Goal: Answer question/provide support: Share knowledge or assist other users

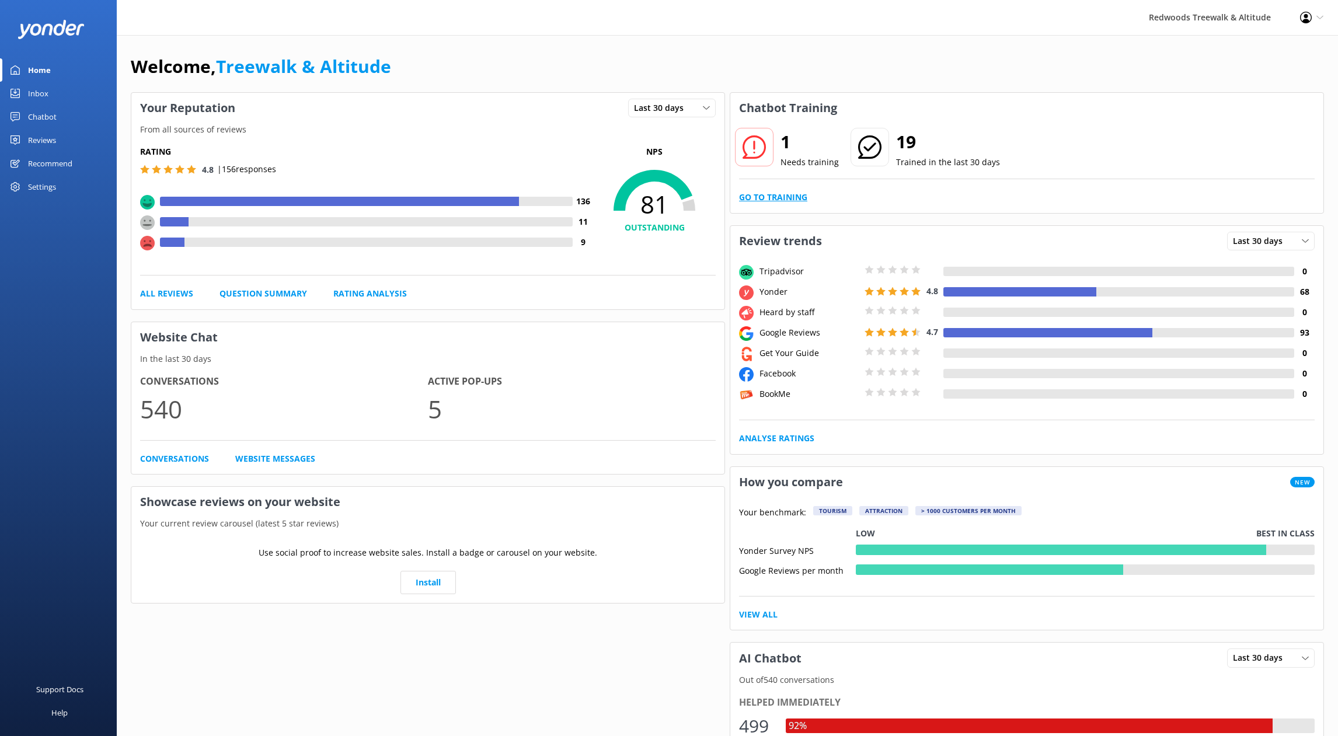
click at [777, 198] on link "Go to Training" at bounding box center [773, 197] width 68 height 13
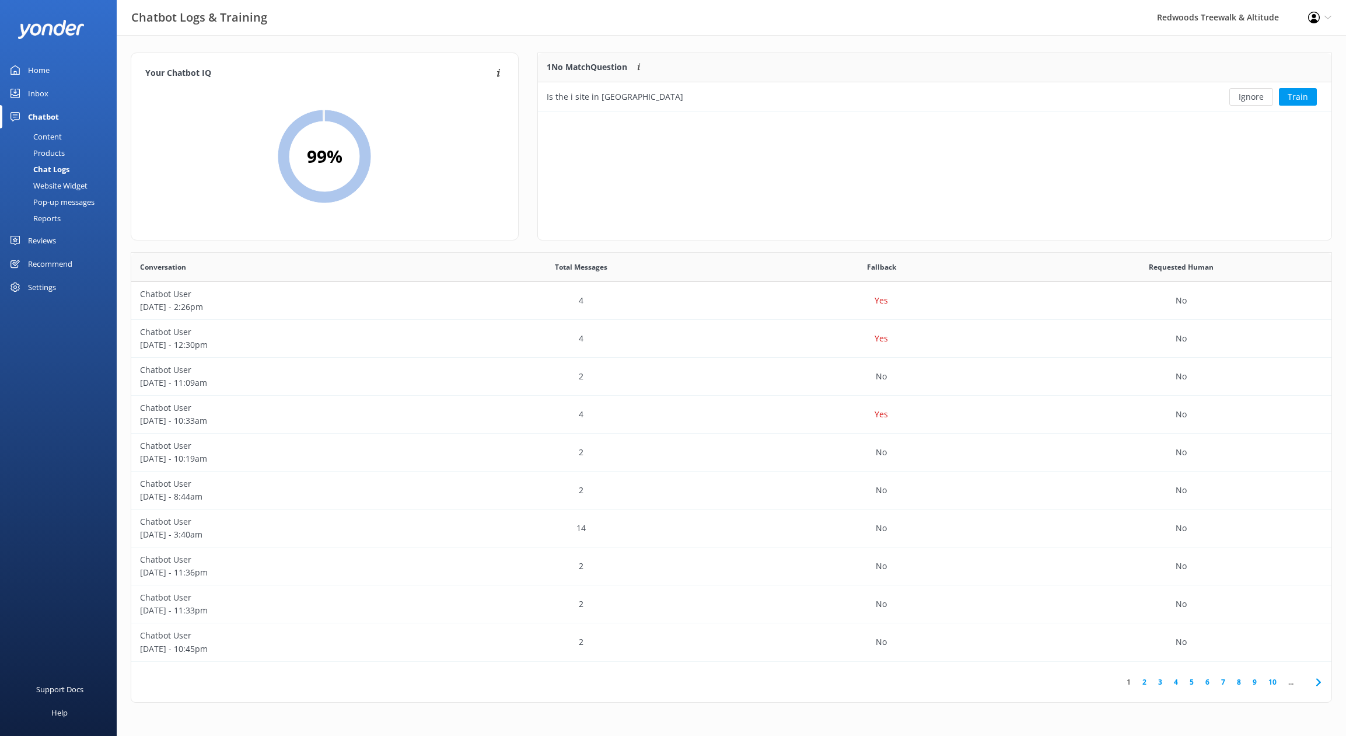
scroll to position [9, 9]
click at [1293, 100] on button "Train" at bounding box center [1298, 97] width 38 height 18
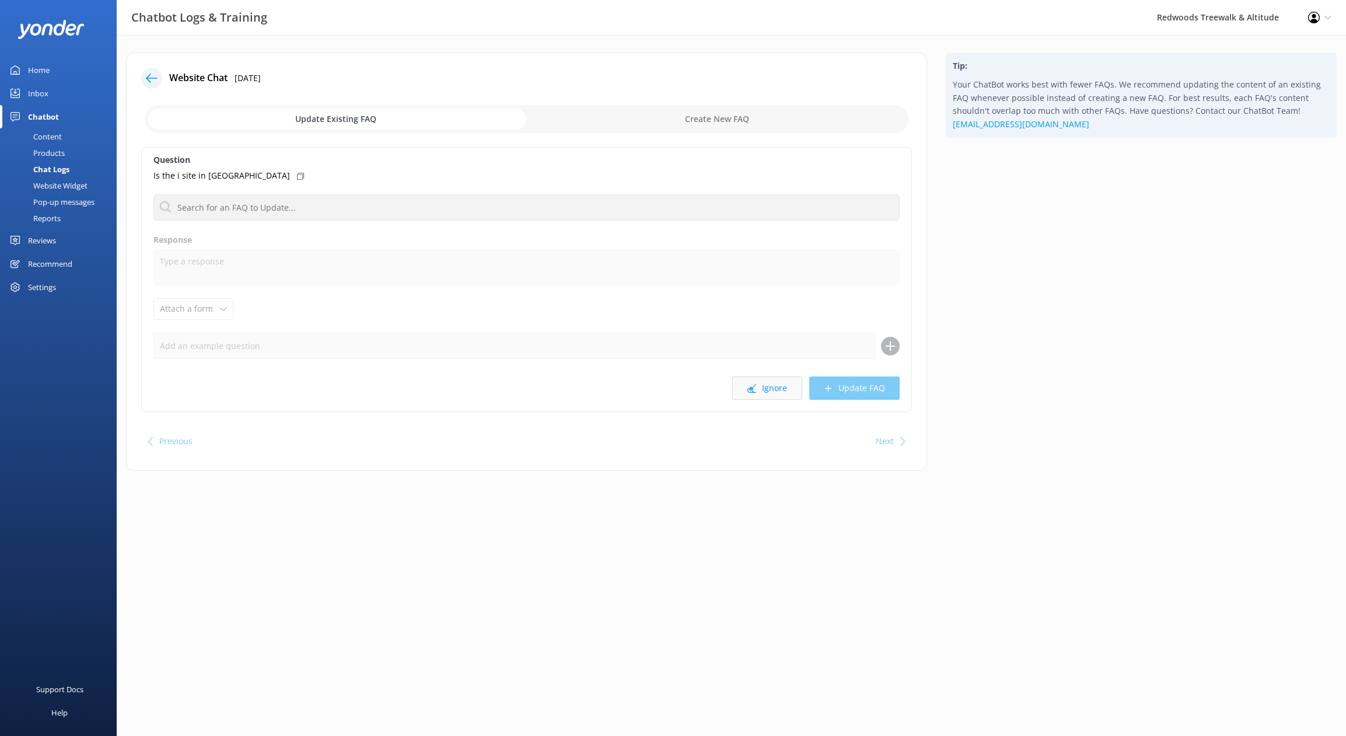
click at [778, 395] on button "Ignore" at bounding box center [767, 387] width 70 height 23
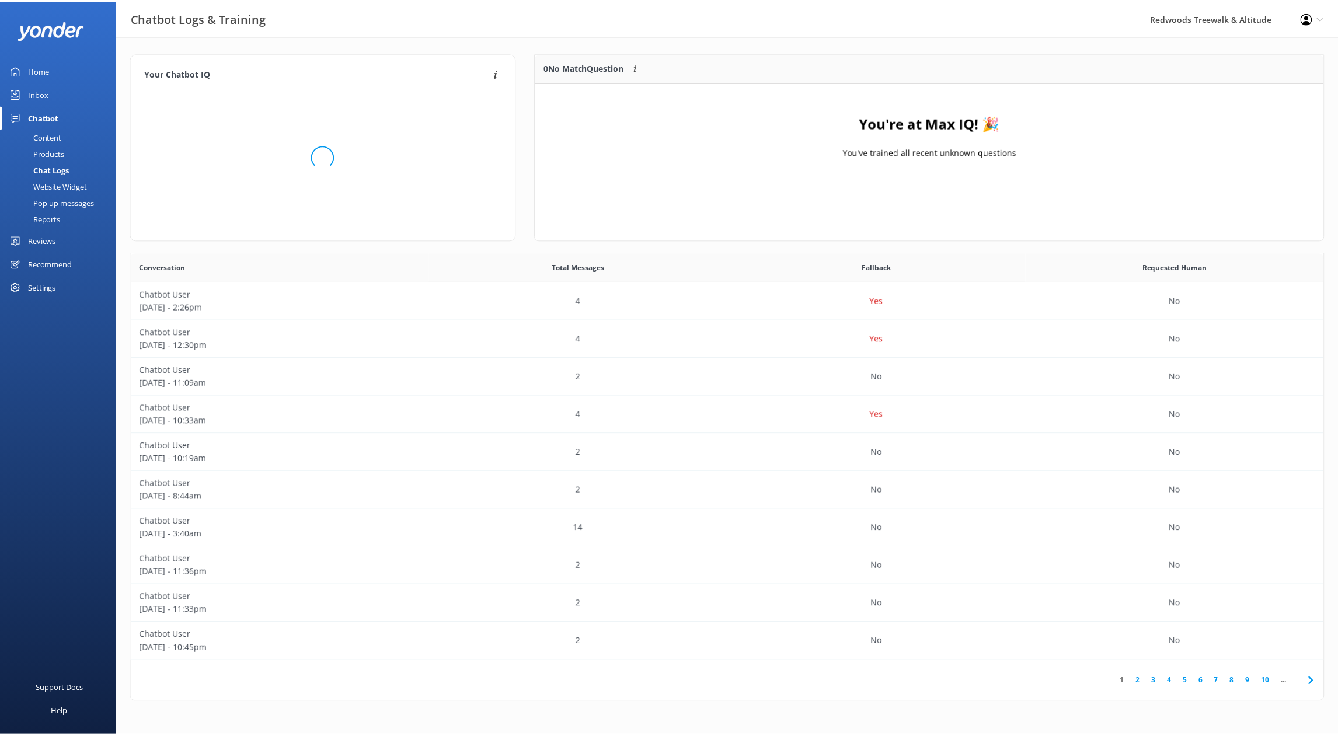
scroll to position [137, 785]
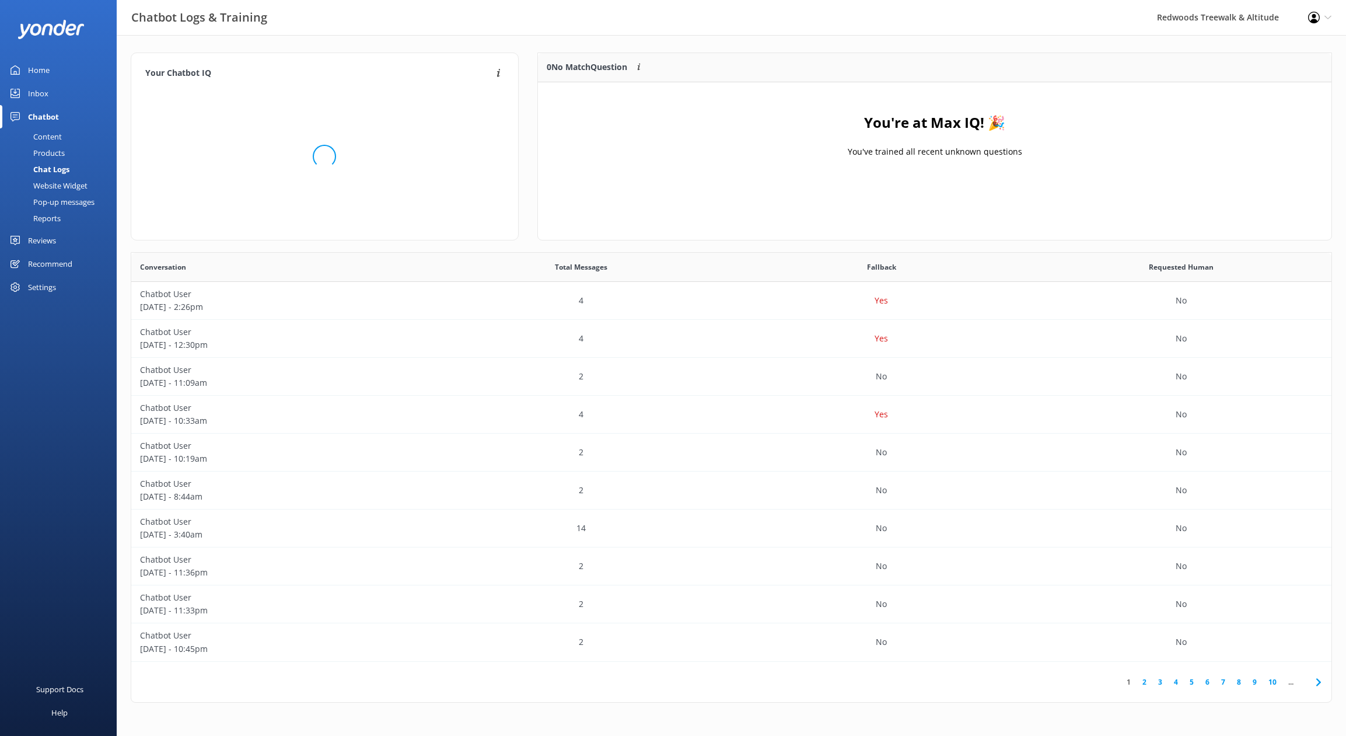
click at [90, 97] on link "Inbox" at bounding box center [58, 93] width 117 height 23
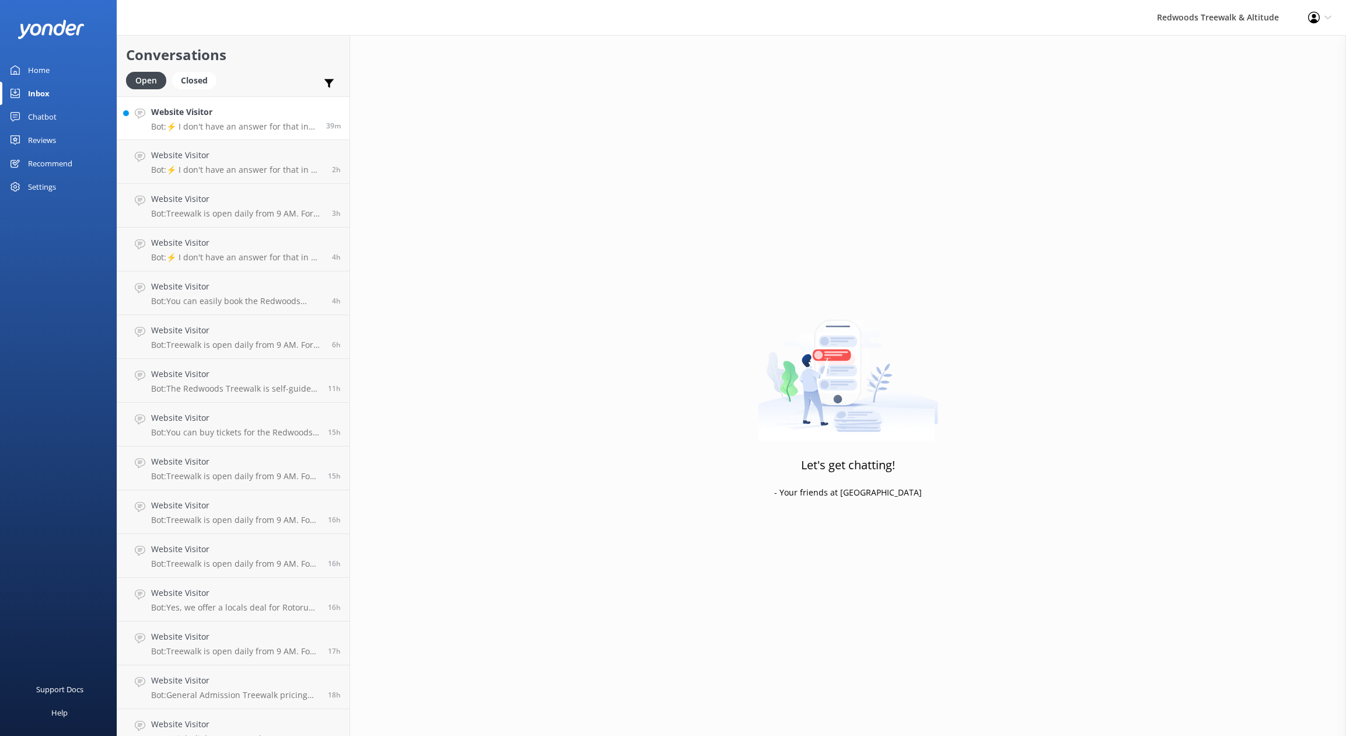
click at [191, 110] on h4 "Website Visitor" at bounding box center [234, 112] width 166 height 13
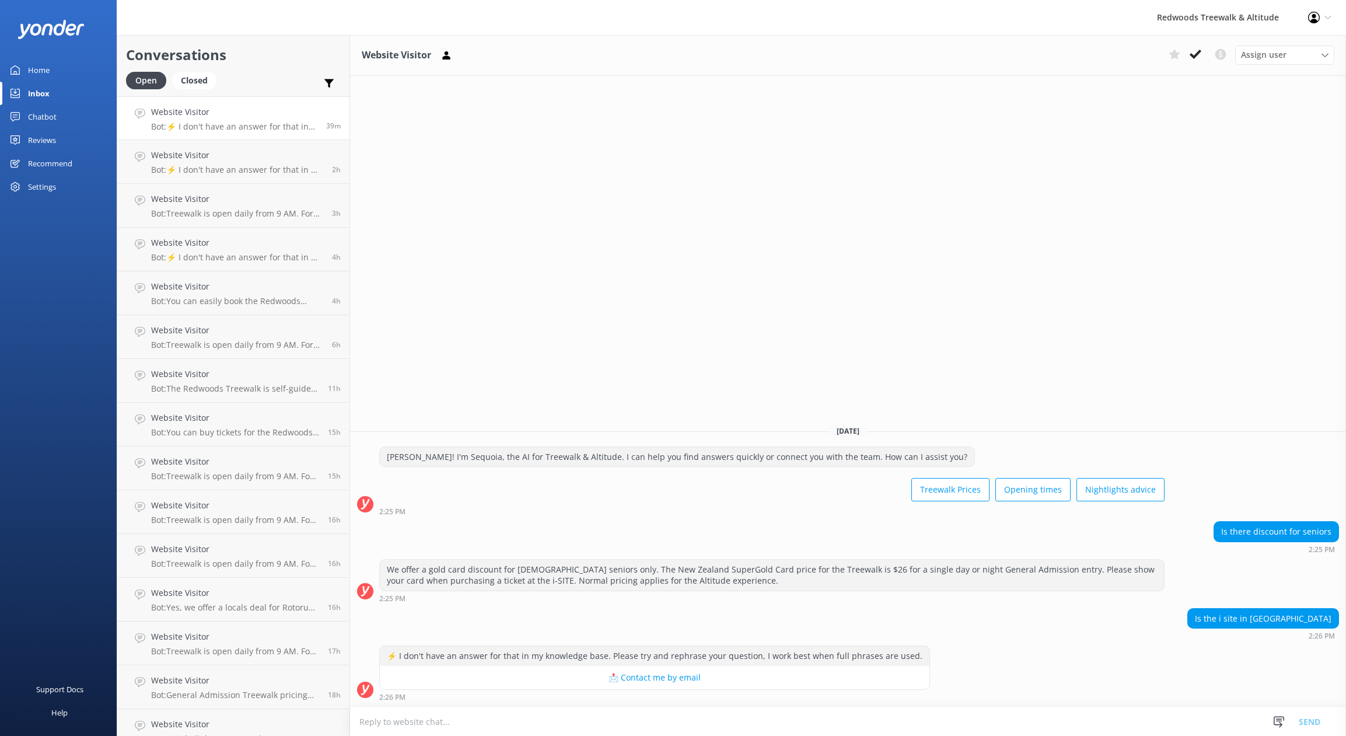
click at [52, 116] on div "Chatbot" at bounding box center [42, 116] width 29 height 23
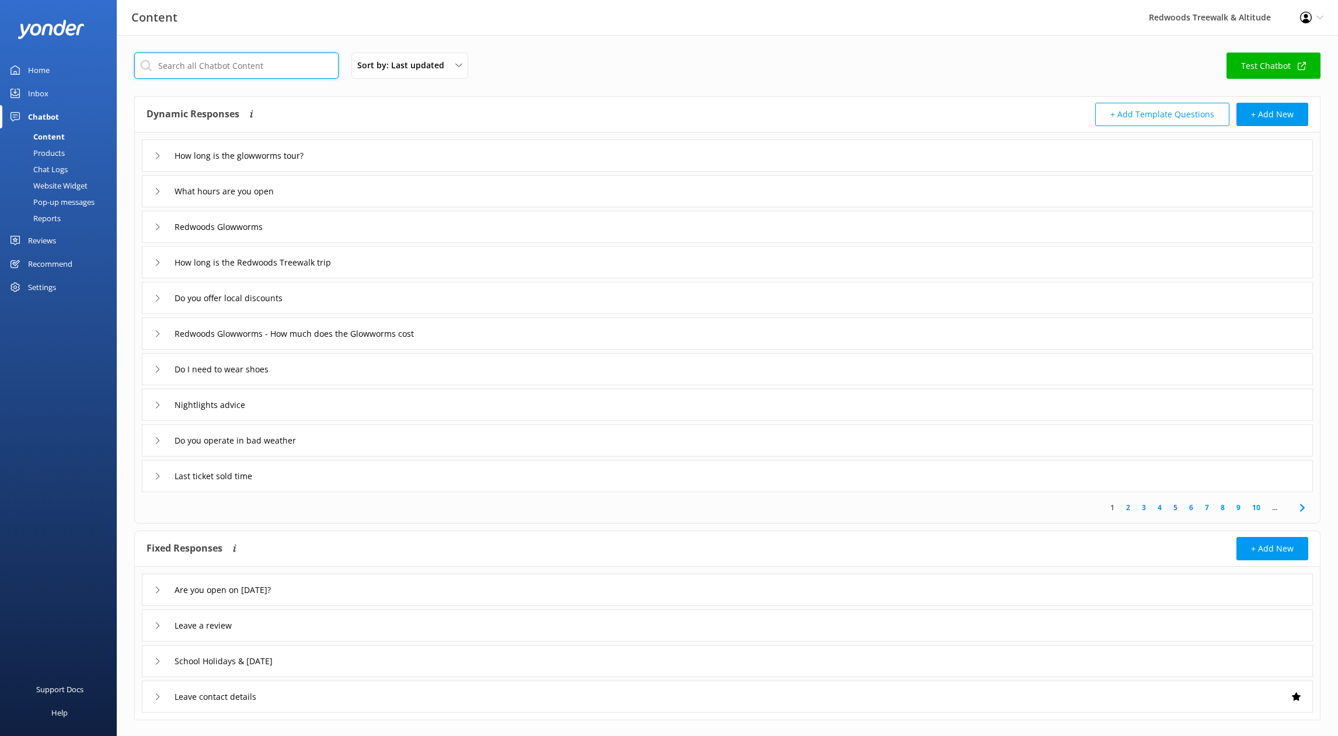
click at [238, 71] on input "text" at bounding box center [236, 66] width 204 height 26
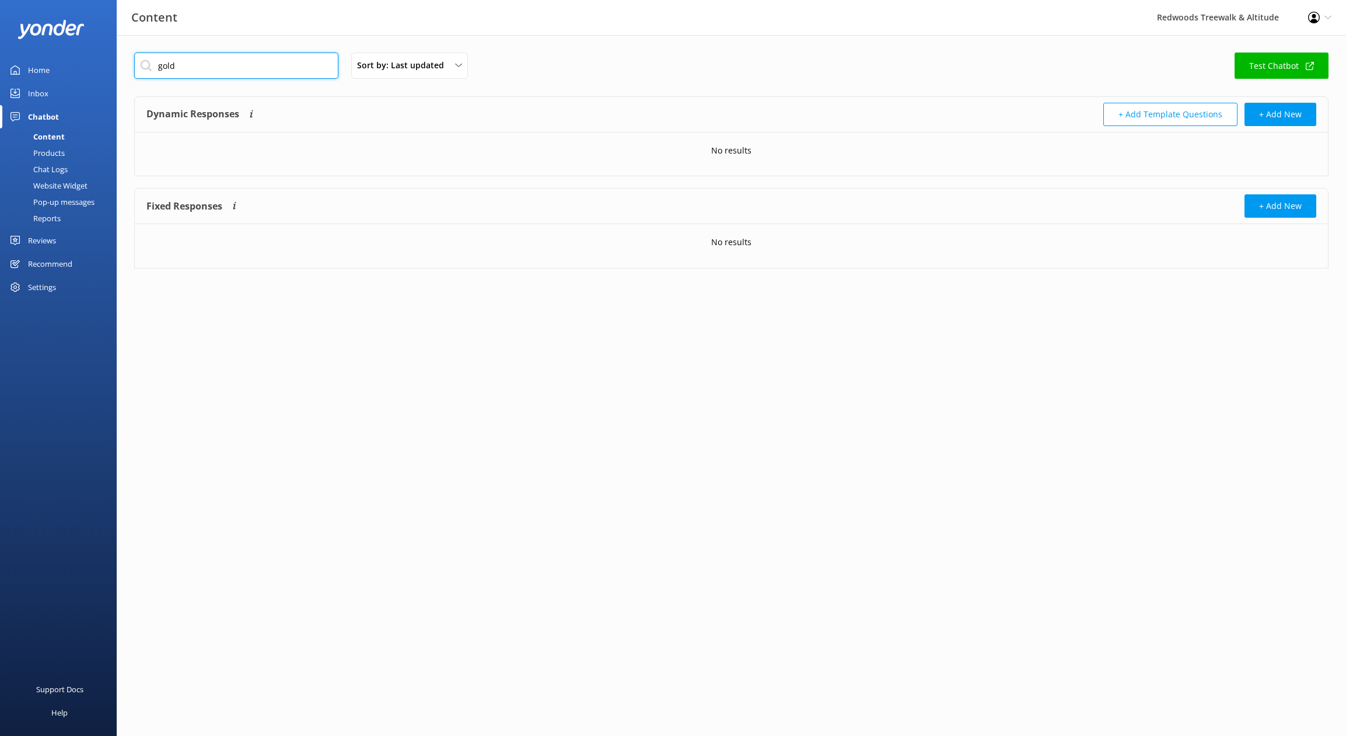
click at [238, 71] on input "gold" at bounding box center [236, 66] width 204 height 26
type input "senior"
click at [154, 151] on div "Do you offer senior discounts" at bounding box center [228, 155] width 149 height 19
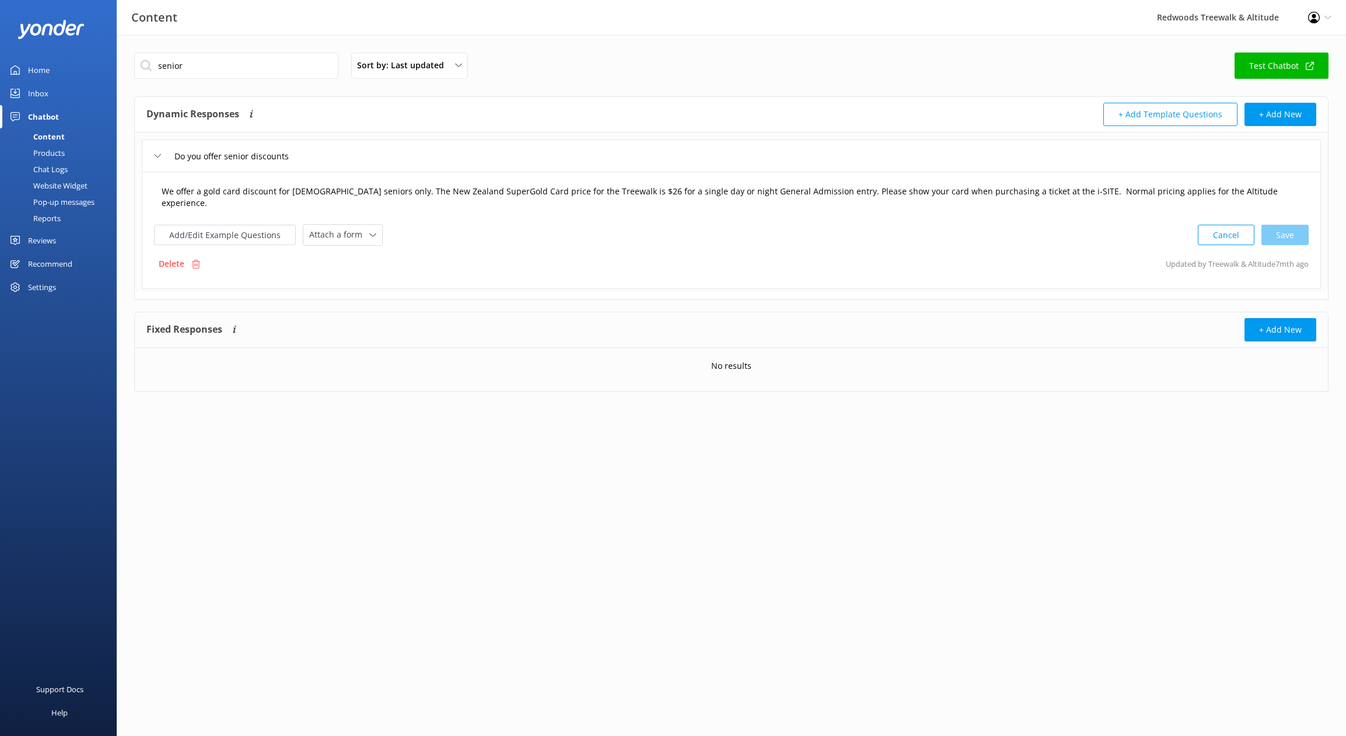
click at [1029, 192] on textarea "We offer a gold card discount for [DEMOGRAPHIC_DATA] seniors only. The New Zeal…" at bounding box center [731, 197] width 1153 height 37
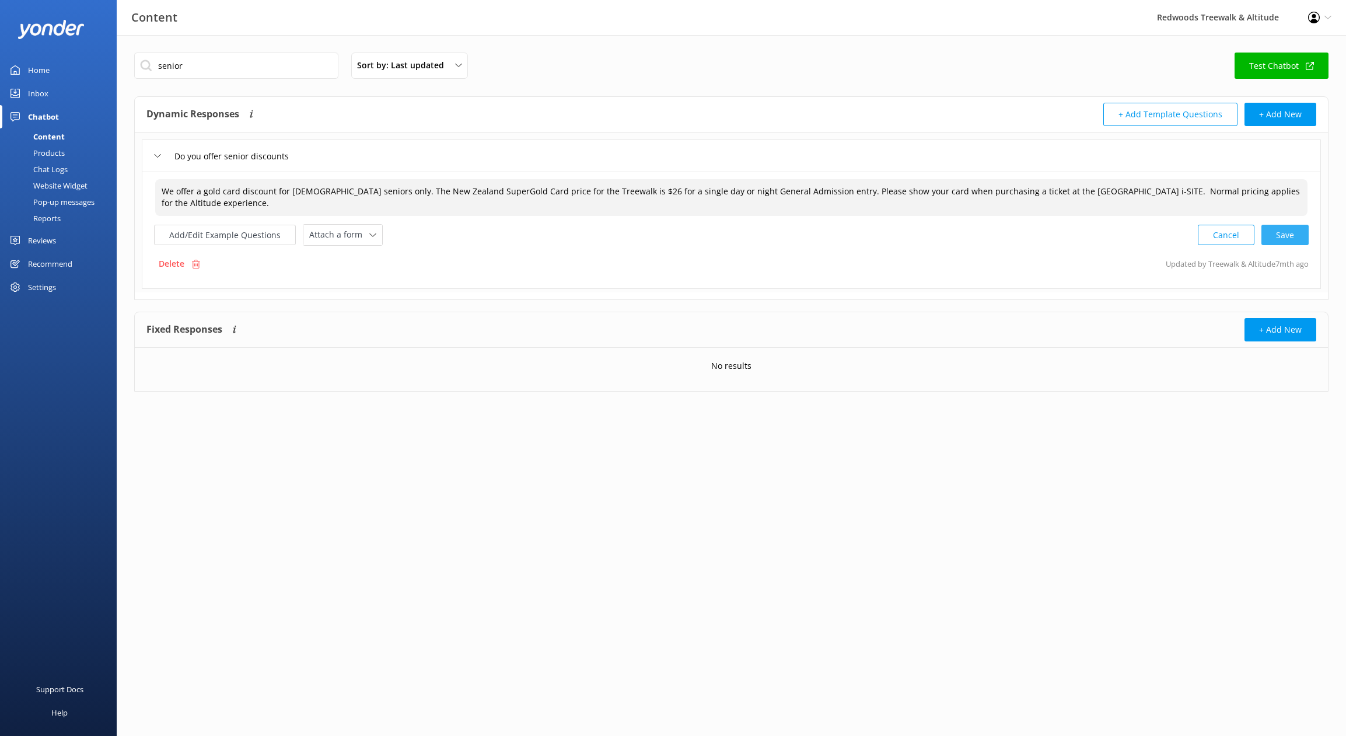
click at [1279, 238] on div "Cancel Save" at bounding box center [1253, 235] width 111 height 22
type textarea "We offer a gold card discount for [DEMOGRAPHIC_DATA] seniors only. The New Zeal…"
click at [64, 68] on link "Home" at bounding box center [58, 69] width 117 height 23
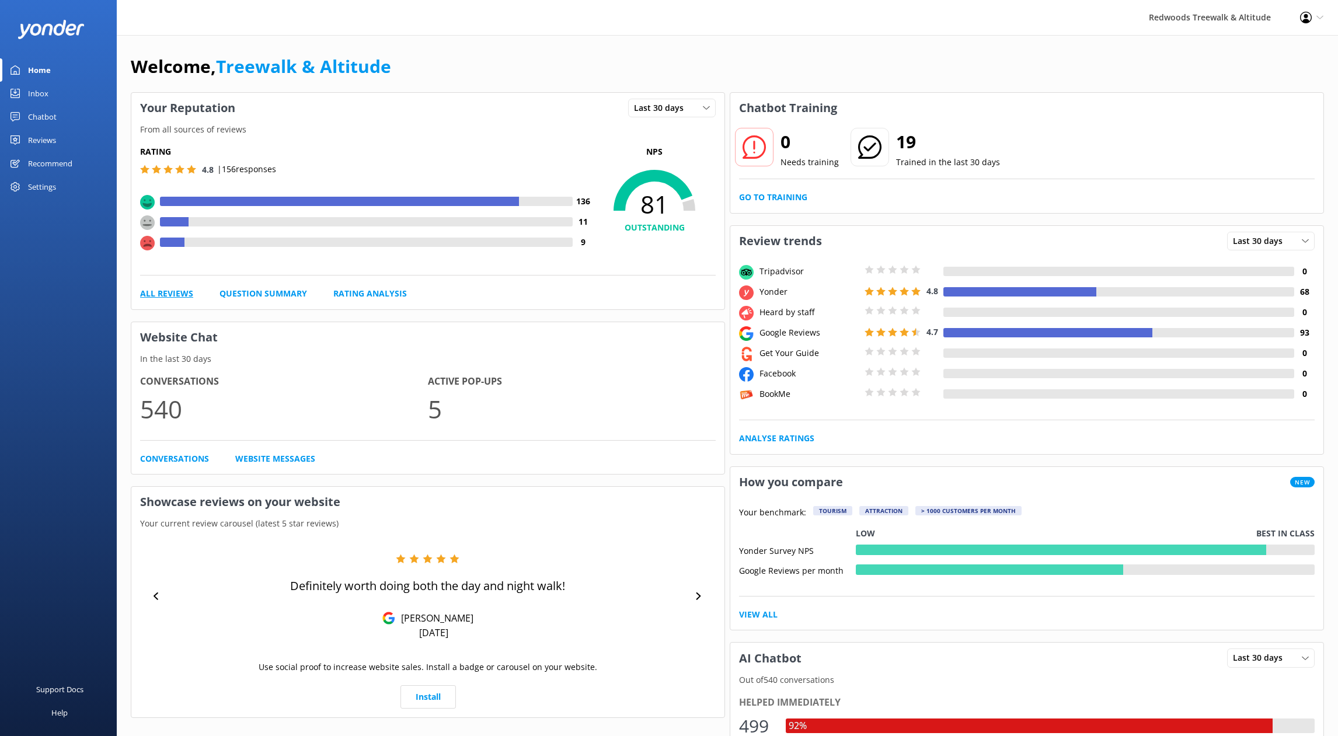
click at [179, 287] on div "Rating 4.8 | 156 responses 136 11 9 NPS 81 OUTSTANDING All Reviews Question Sum…" at bounding box center [427, 223] width 593 height 173
click at [182, 291] on link "All Reviews" at bounding box center [166, 293] width 53 height 13
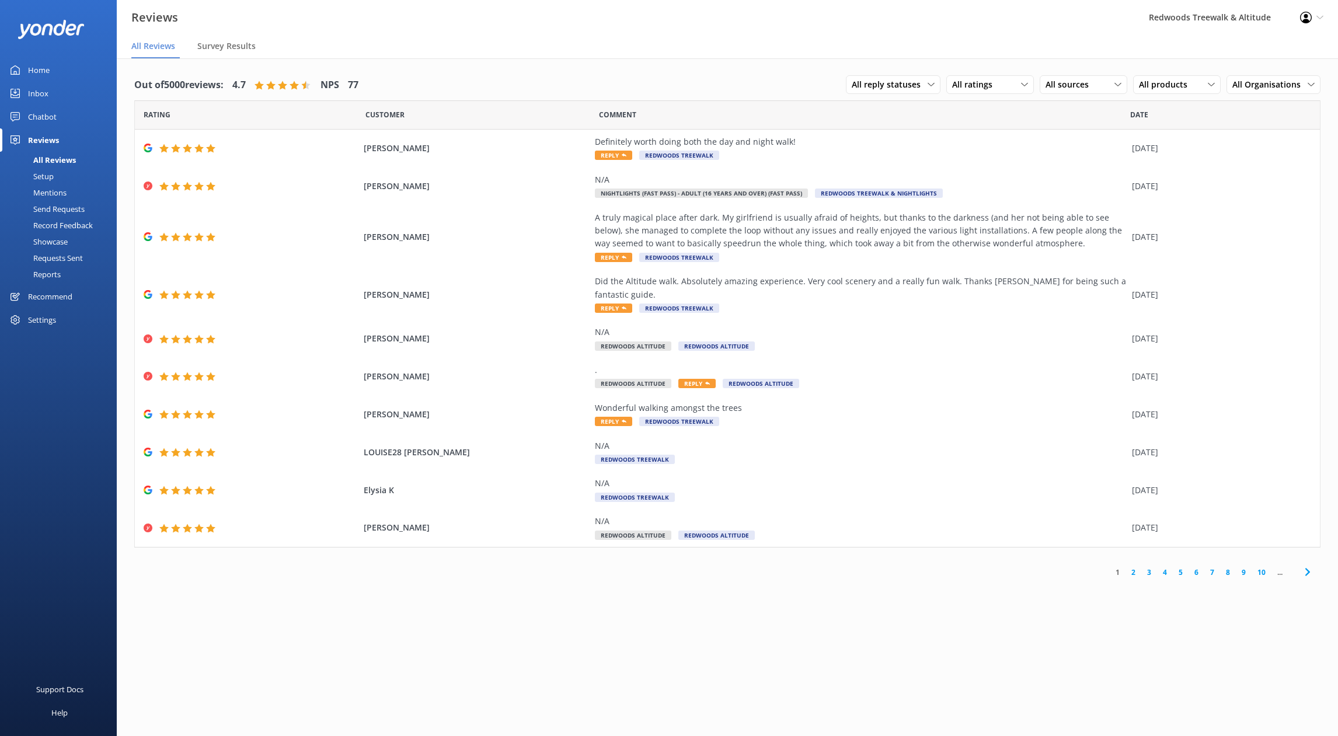
click at [39, 65] on div "Home" at bounding box center [39, 69] width 22 height 23
